Goal: Task Accomplishment & Management: Manage account settings

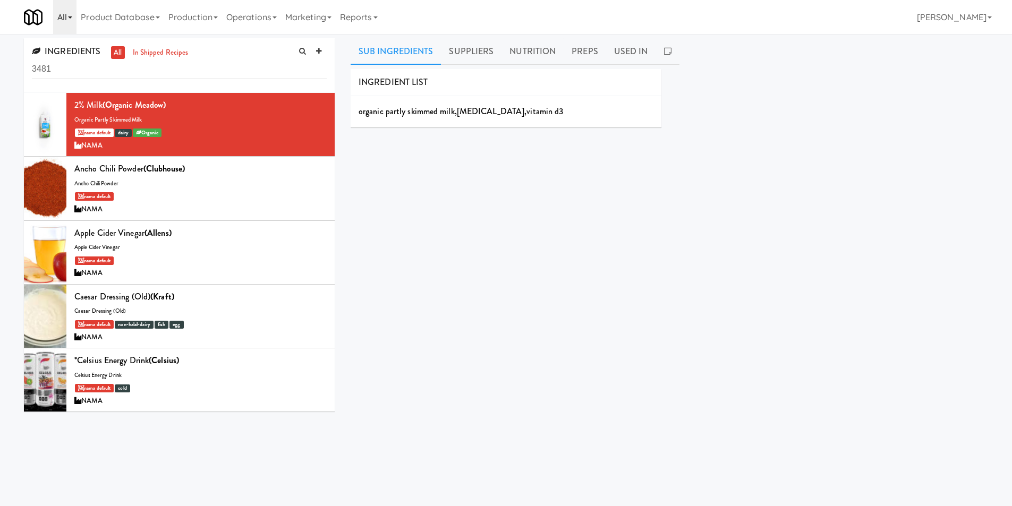
click at [63, 16] on link "All" at bounding box center [64, 17] width 23 height 34
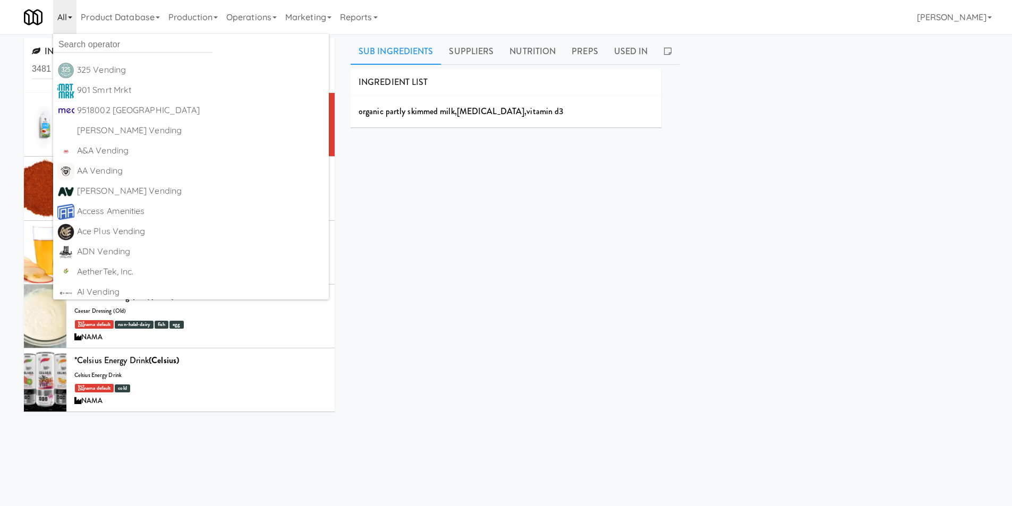
click at [63, 15] on link "All" at bounding box center [64, 17] width 23 height 34
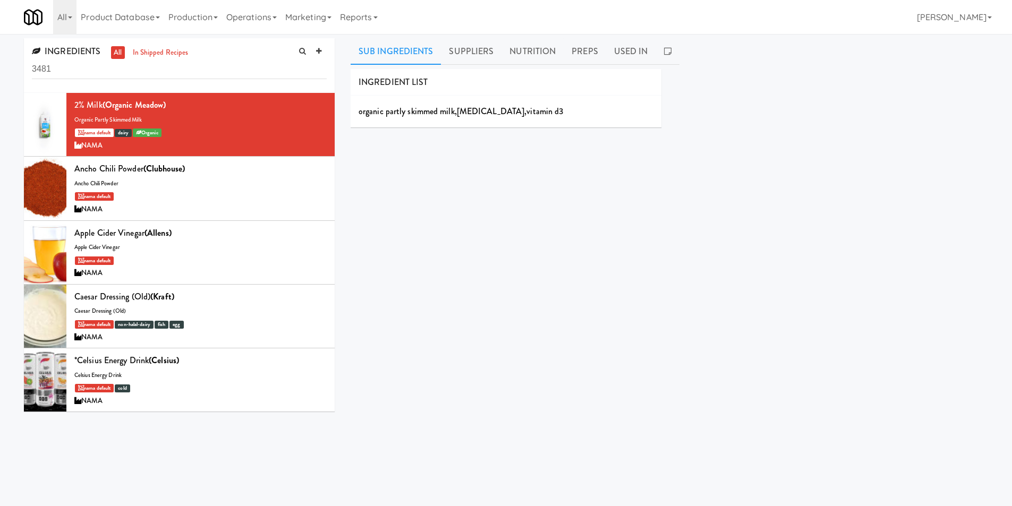
click at [4, 62] on div "INGREDIENTS all in shipped recipes 3481 2% Milk (Organic Meadow) organic partly…" at bounding box center [506, 252] width 1012 height 429
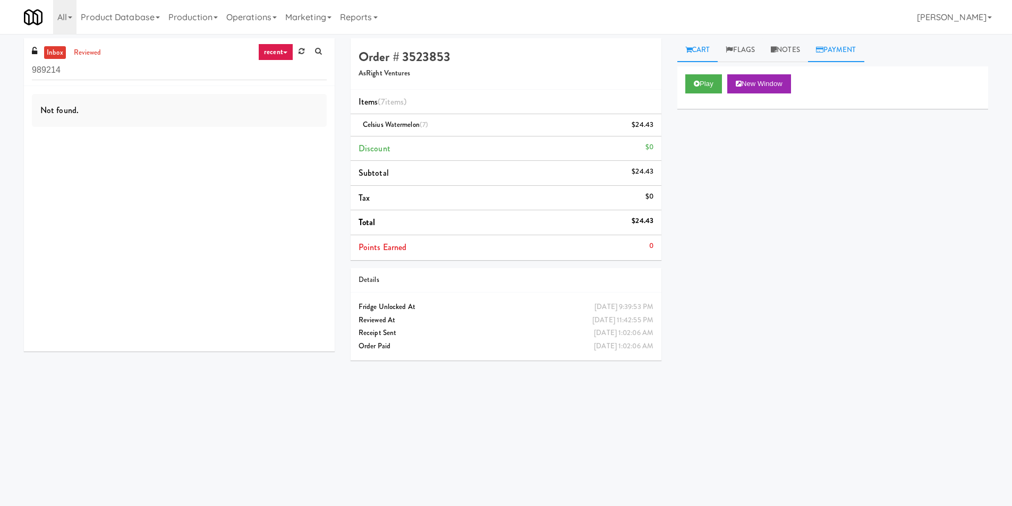
click at [840, 48] on link "Payment" at bounding box center [836, 50] width 56 height 24
